Goal: Task Accomplishment & Management: Manage account settings

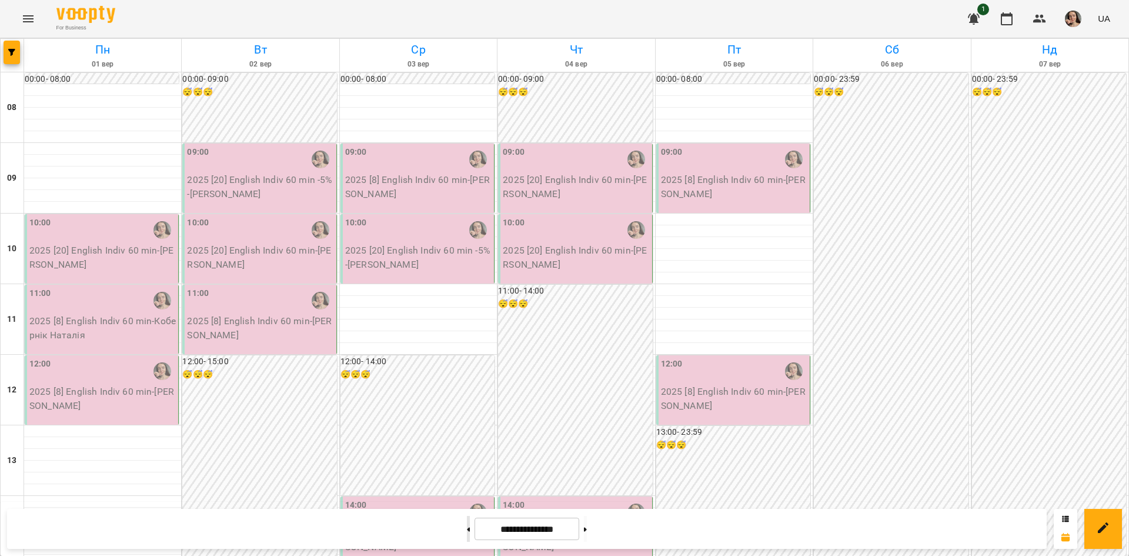
click at [467, 531] on button at bounding box center [468, 529] width 3 height 26
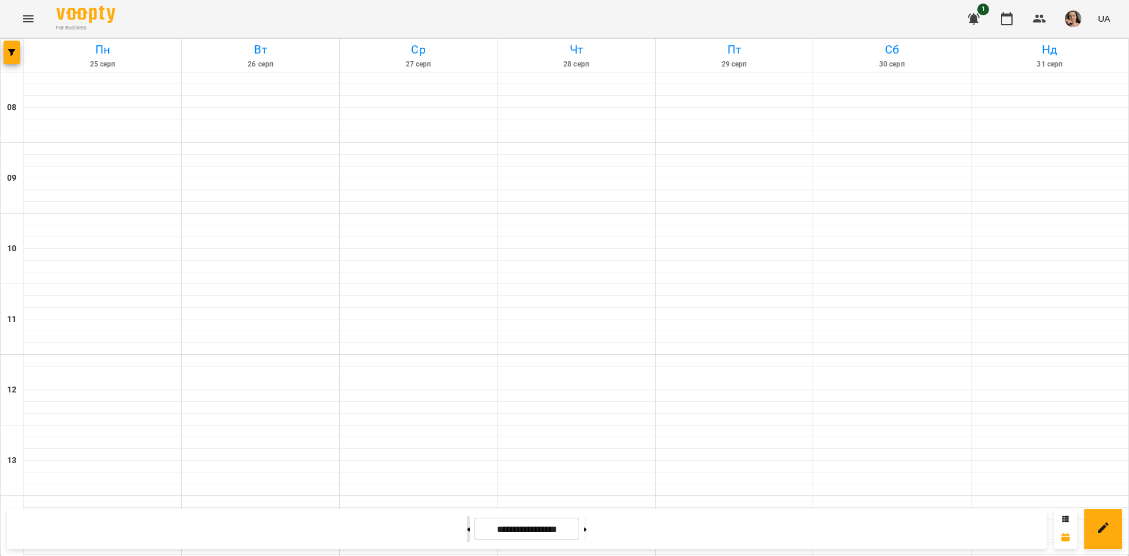
click at [467, 531] on button at bounding box center [468, 529] width 3 height 26
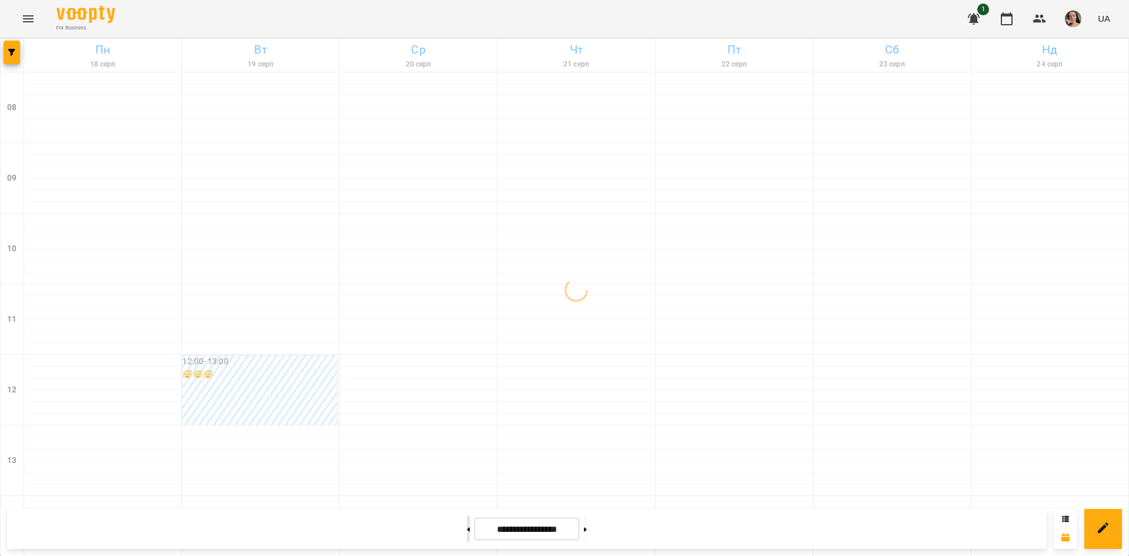
type input "**********"
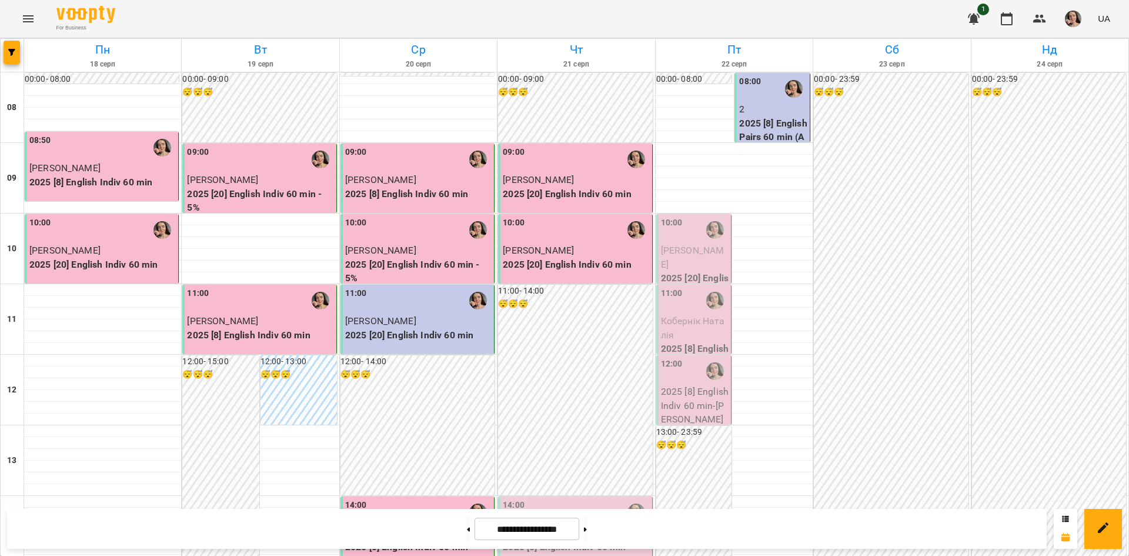
scroll to position [227, 0]
click at [569, 526] on p "[PERSON_NAME]" at bounding box center [576, 533] width 146 height 14
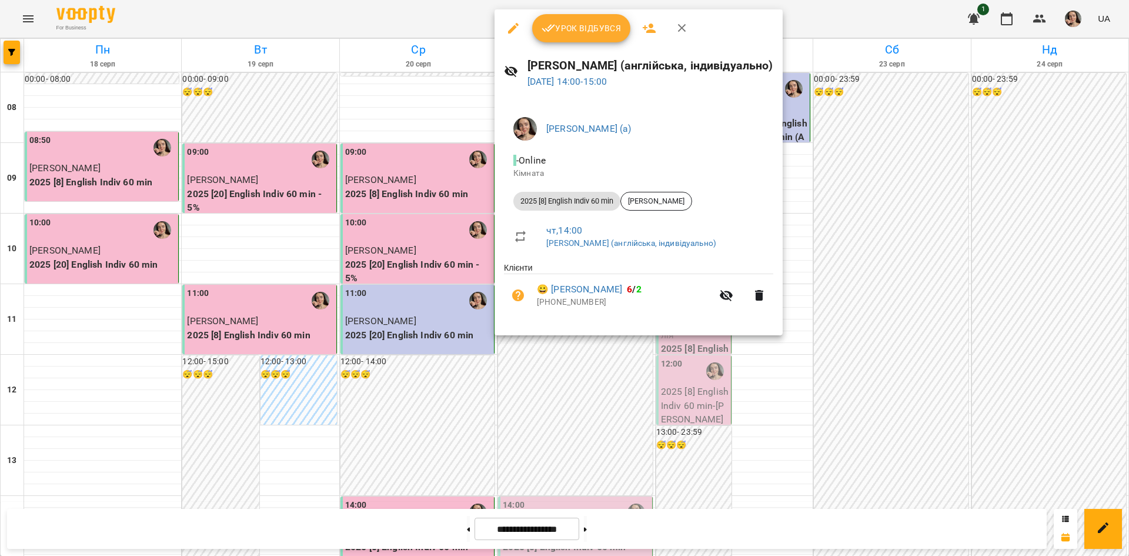
click at [591, 29] on span "Урок відбувся" at bounding box center [582, 28] width 80 height 14
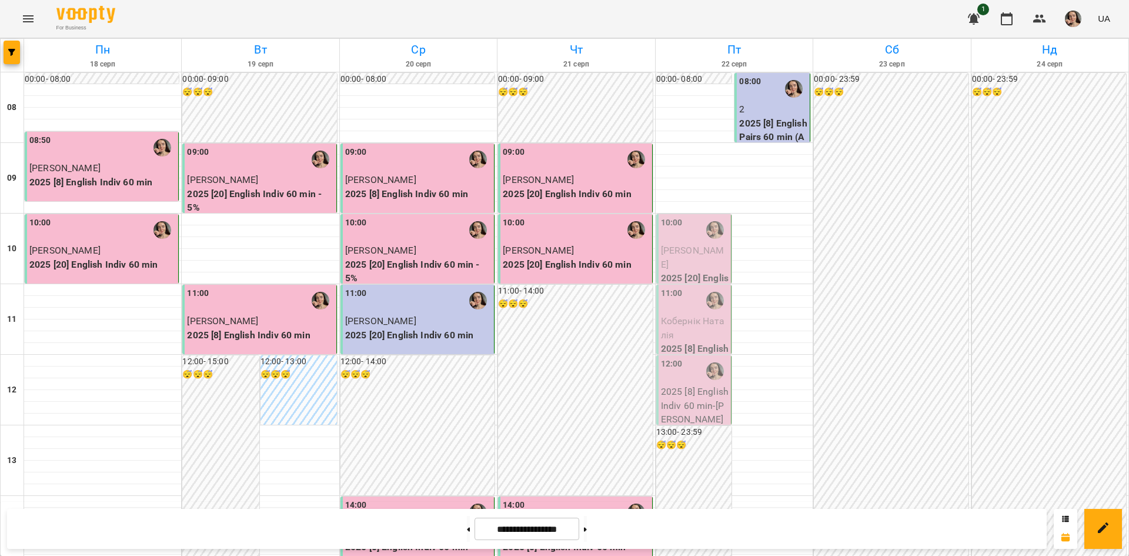
scroll to position [389, 0]
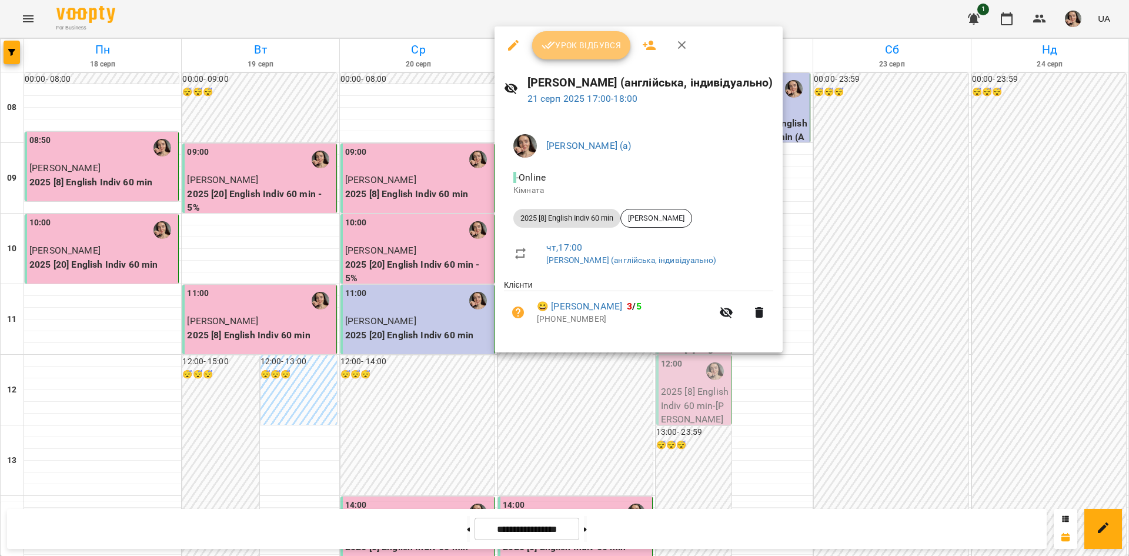
click at [582, 44] on span "Урок відбувся" at bounding box center [582, 45] width 80 height 14
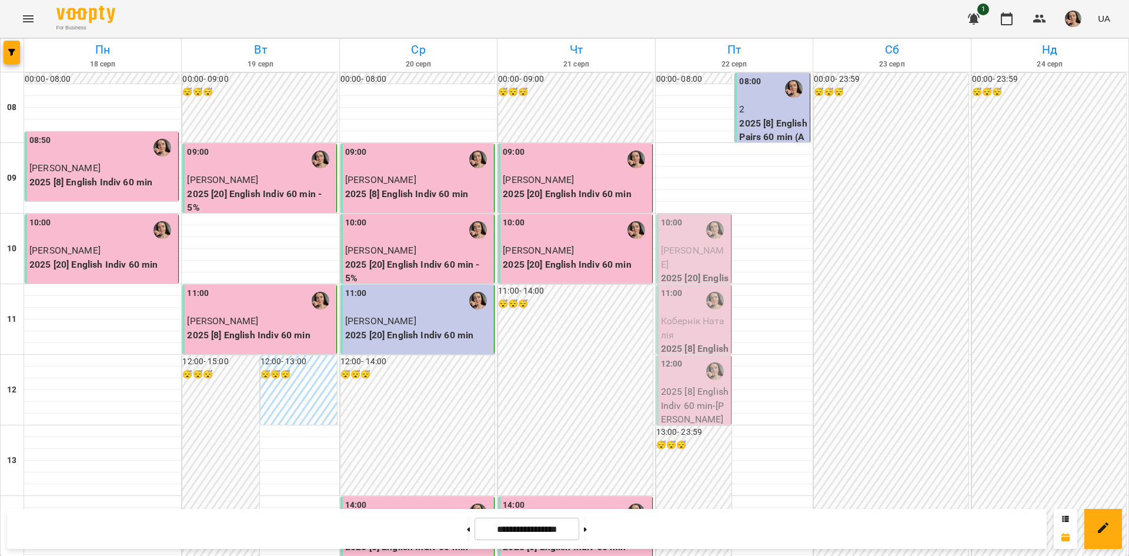
scroll to position [468, 0]
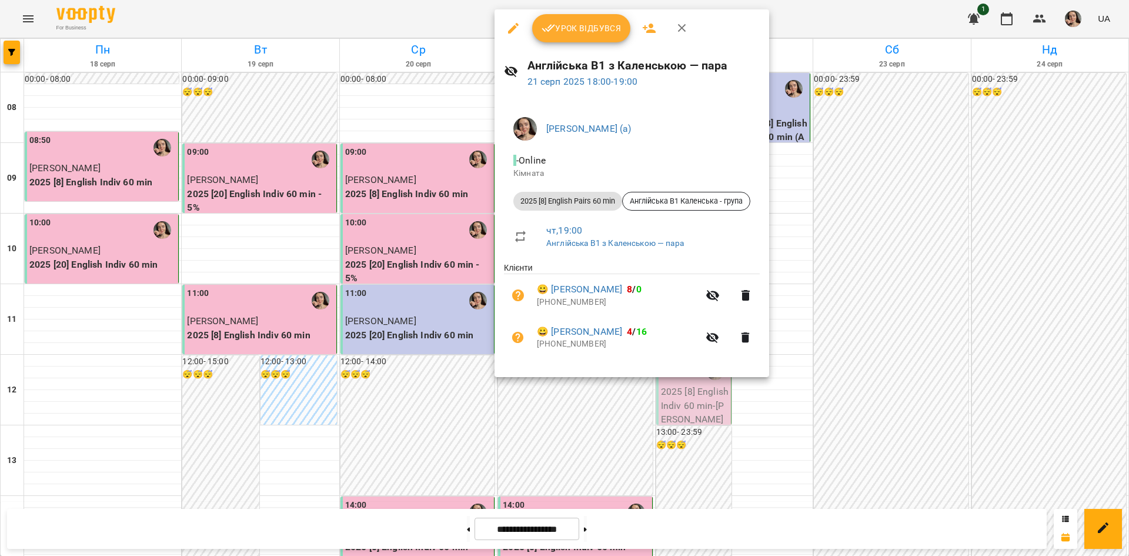
click at [569, 29] on span "Урок відбувся" at bounding box center [582, 28] width 80 height 14
